Goal: Task Accomplishment & Management: Use online tool/utility

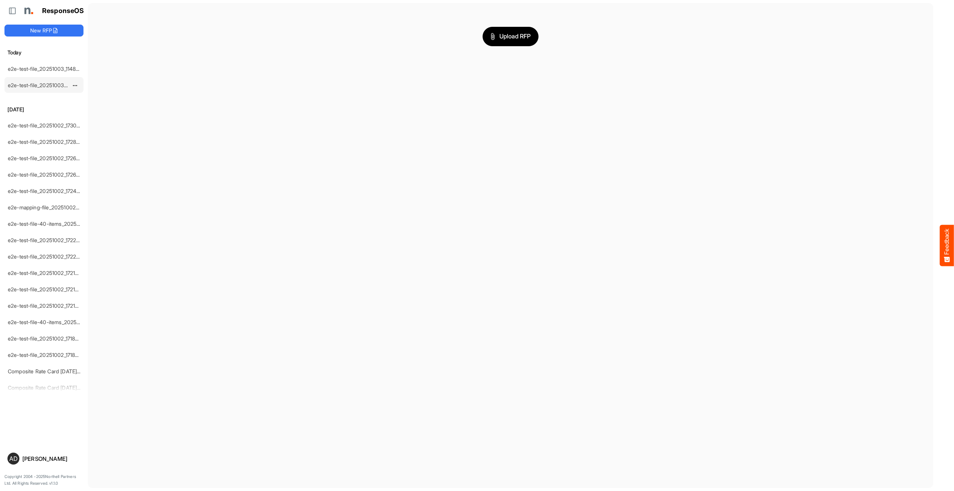
click at [57, 86] on link "e2e-test-file_20251003_114502" at bounding box center [45, 85] width 75 height 6
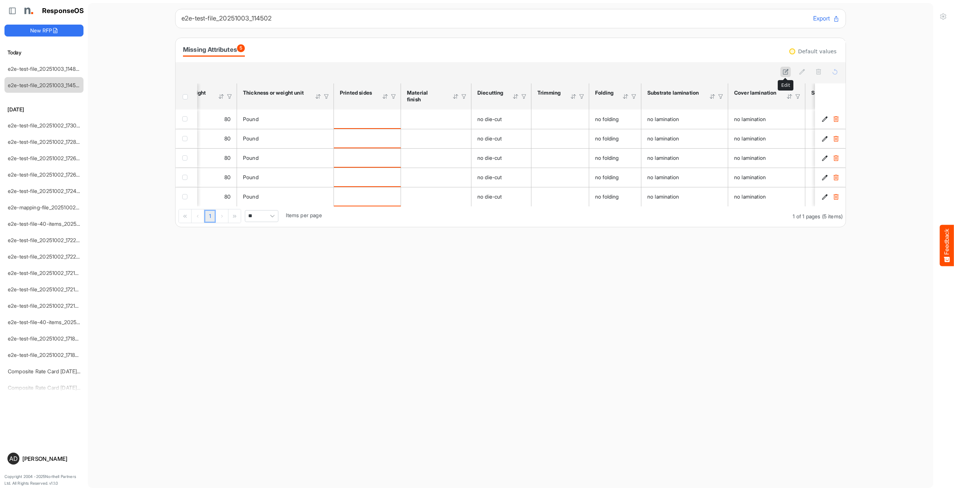
click at [786, 73] on icon at bounding box center [785, 72] width 6 height 6
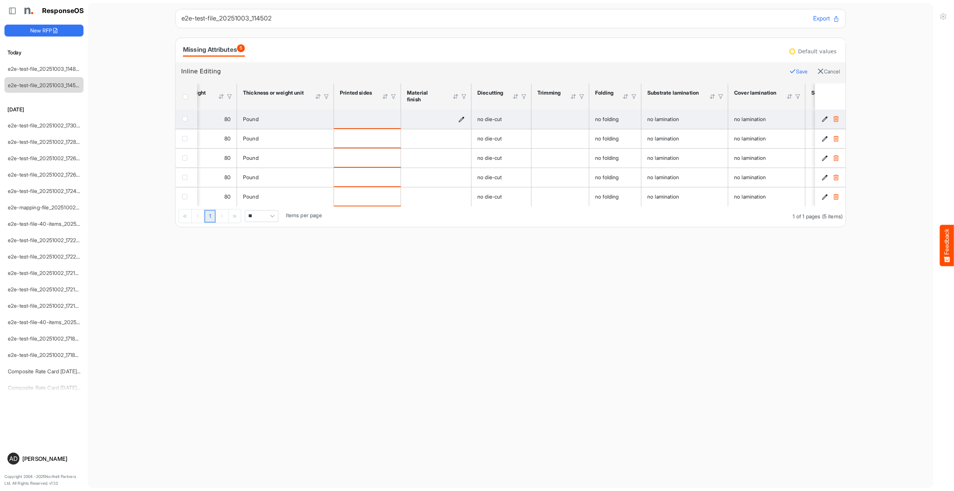
click at [460, 118] on icon "is template cell Column Header httpsnorthellcomontologiesmapping-rulesmanufactu…" at bounding box center [461, 119] width 6 height 6
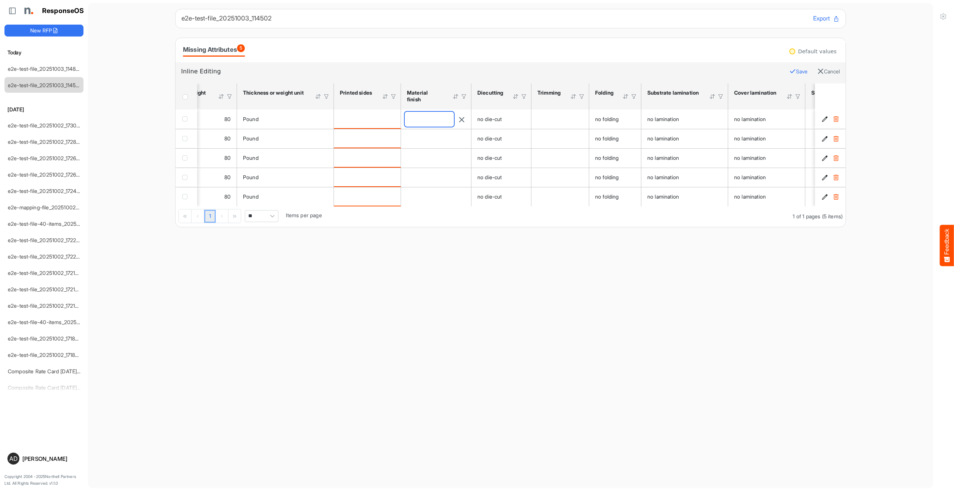
click at [449, 120] on input "text" at bounding box center [429, 119] width 49 height 15
click at [510, 248] on main "e2e-test-file_20251003_114502 Export Missing Attributes 5 Default values Inline…" at bounding box center [510, 245] width 845 height 485
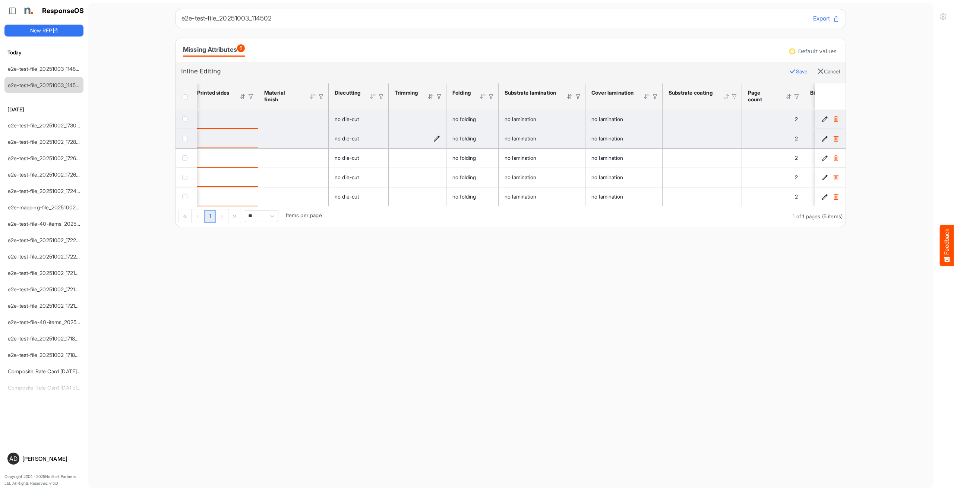
scroll to position [0, 548]
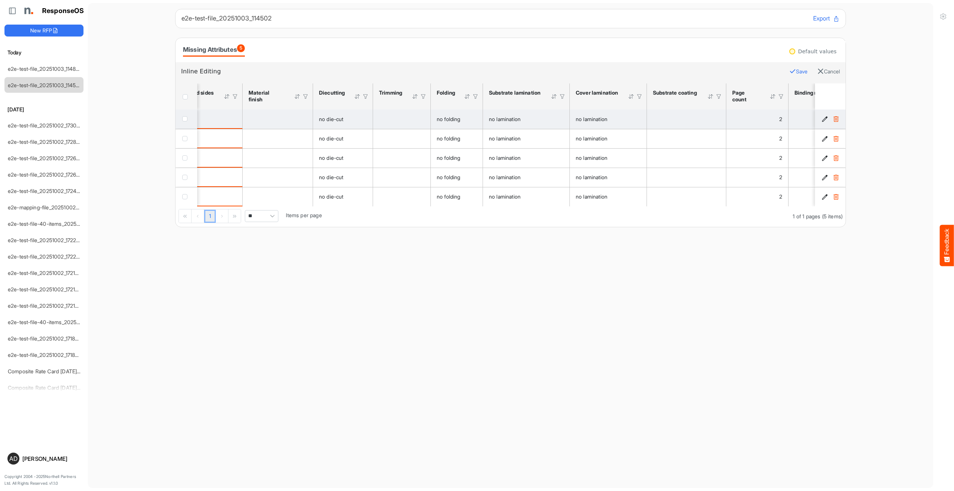
drag, startPoint x: 517, startPoint y: 97, endPoint x: 498, endPoint y: 96, distance: 19.0
click at [497, 95] on div "Substrate lamination" at bounding box center [515, 92] width 52 height 7
drag, startPoint x: 485, startPoint y: 90, endPoint x: 515, endPoint y: 94, distance: 30.8
click at [515, 94] on th "Substrate lamination Press Enter to sort. Press Alt Down to open filter Menu" at bounding box center [526, 96] width 87 height 26
